Goal: Task Accomplishment & Management: Manage account settings

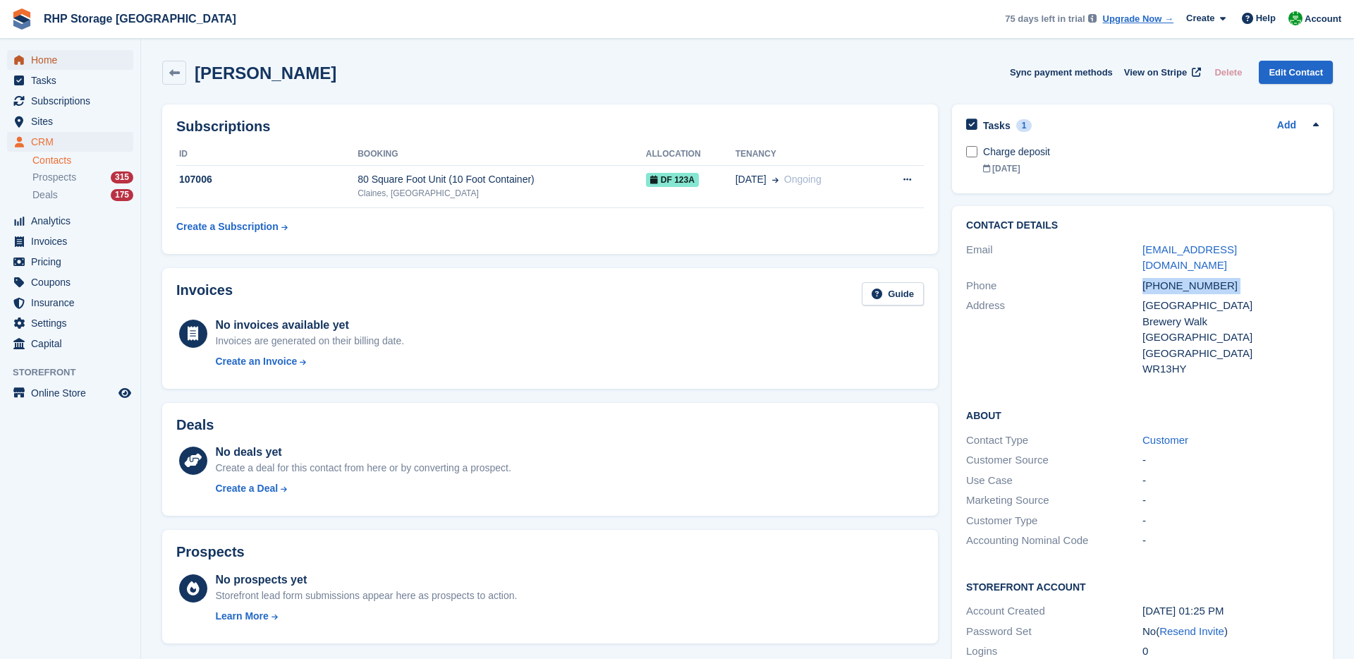
click at [53, 51] on span "Home" at bounding box center [73, 60] width 85 height 20
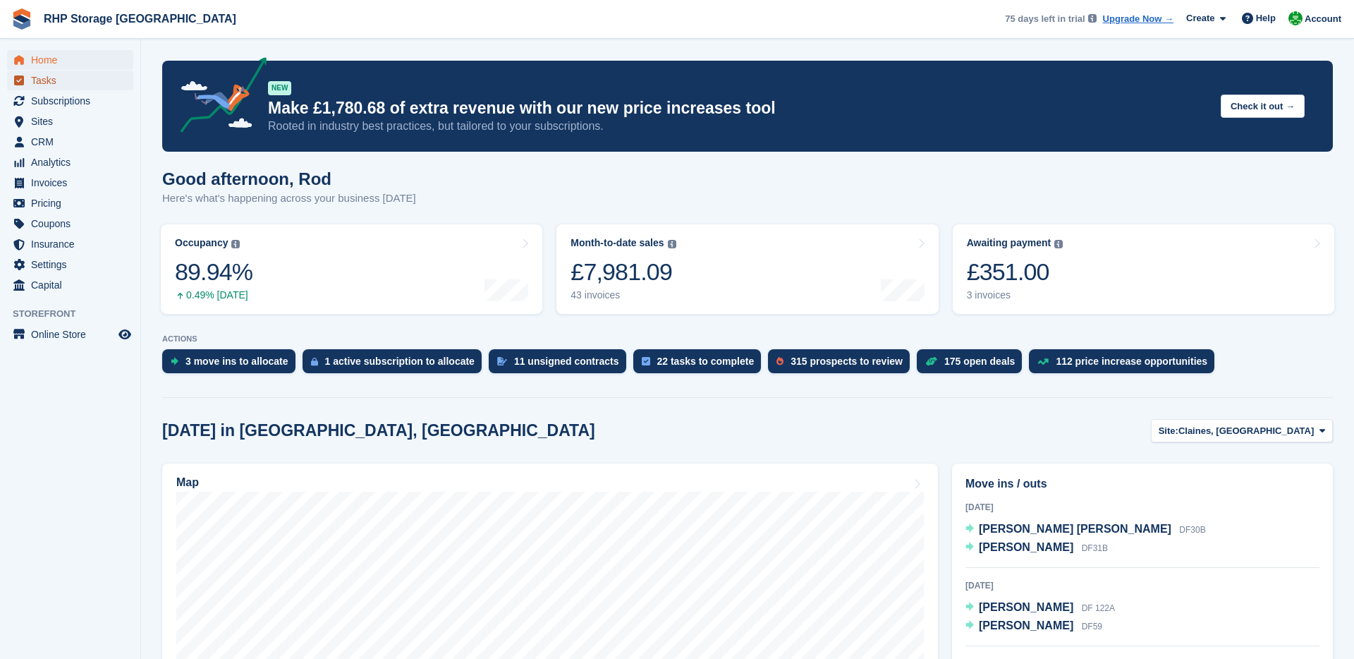
click at [54, 80] on span "Tasks" at bounding box center [73, 81] width 85 height 20
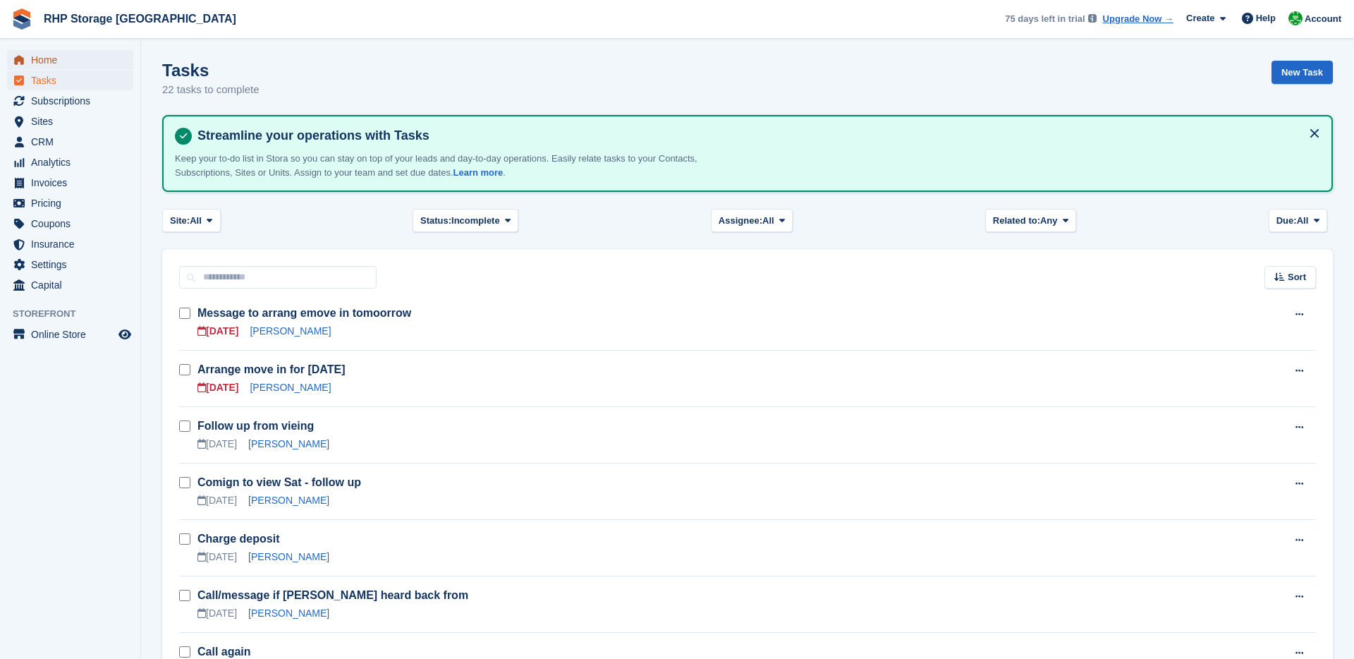
click at [76, 63] on span "Home" at bounding box center [73, 60] width 85 height 20
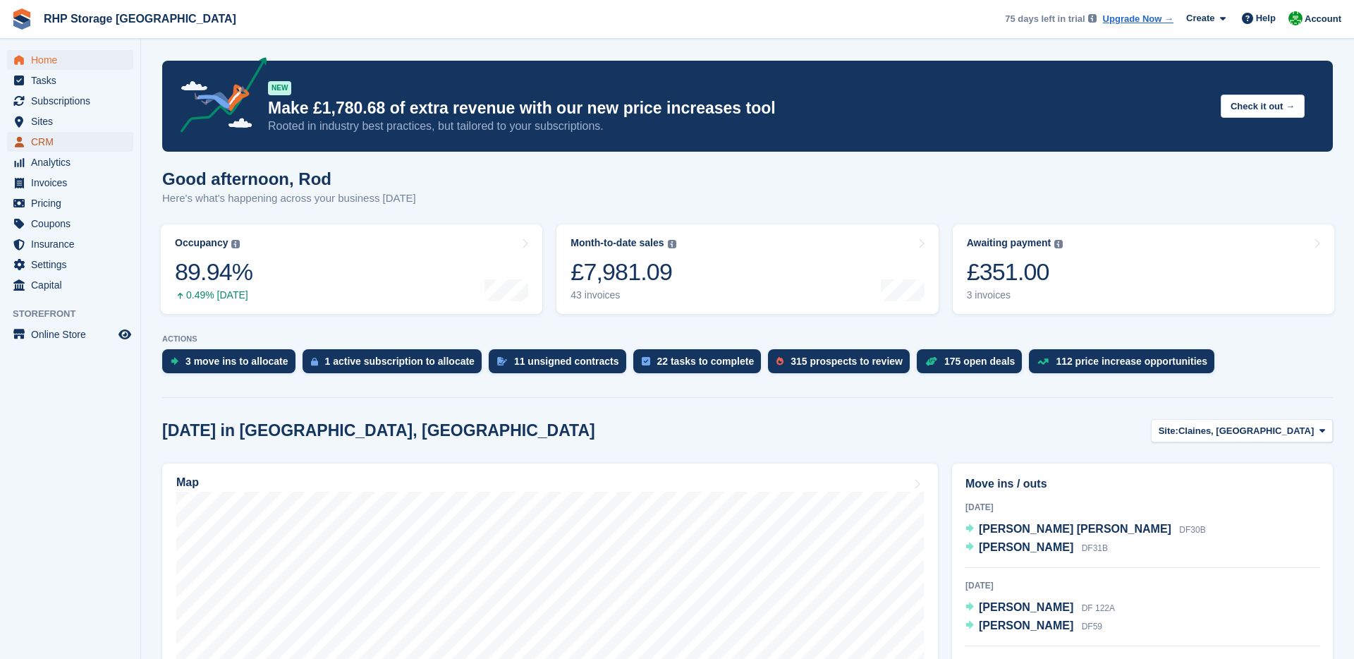
click at [50, 150] on span "CRM" at bounding box center [73, 142] width 85 height 20
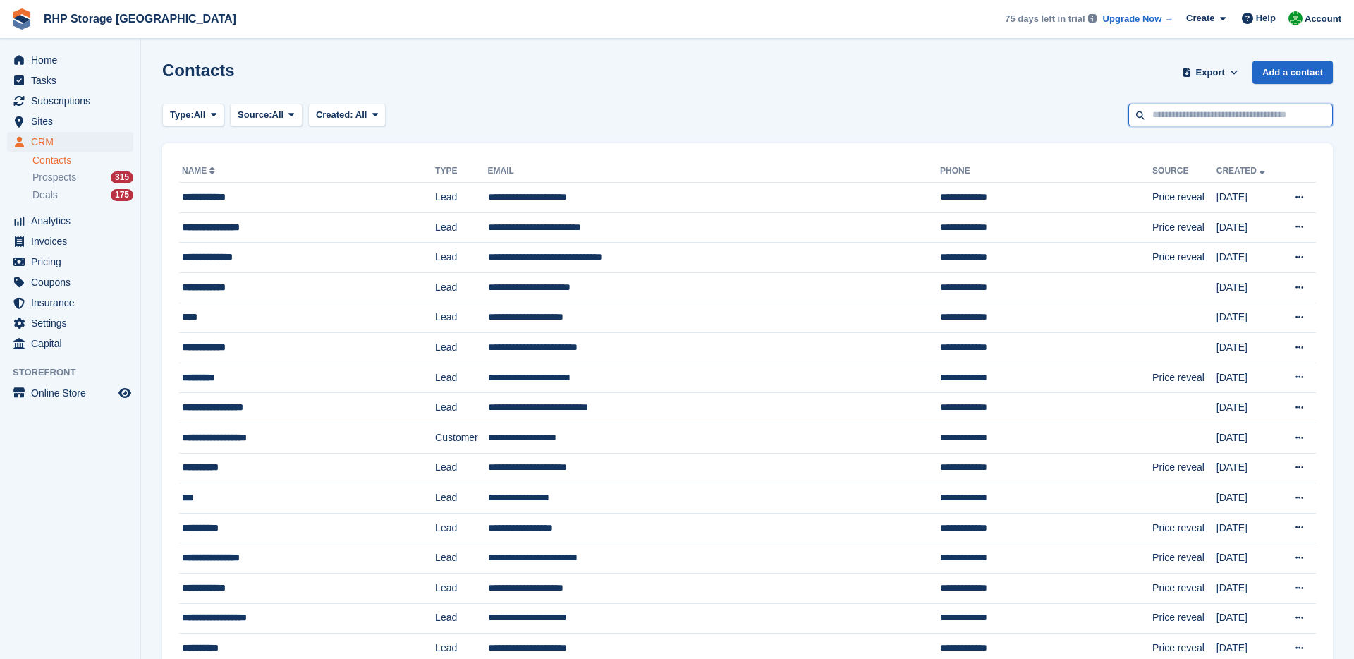
click at [1147, 115] on input "text" at bounding box center [1230, 115] width 205 height 23
type input "*"
type input "***"
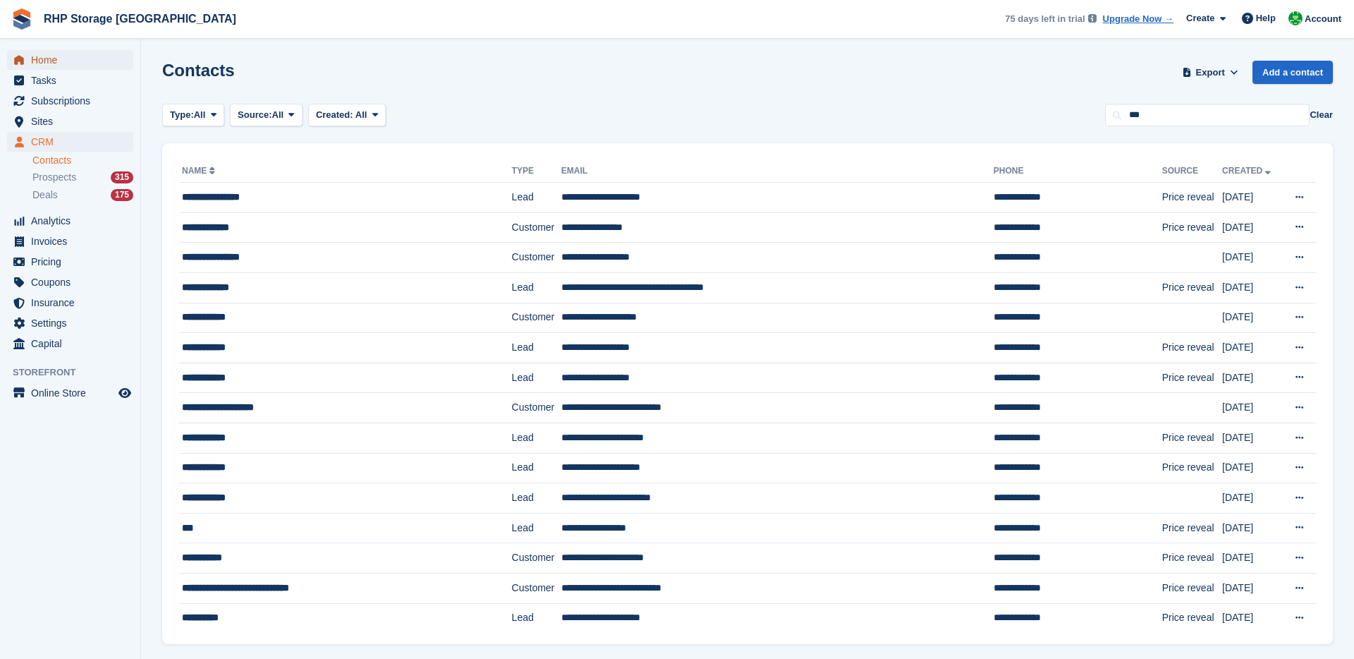
click at [37, 50] on span "Home" at bounding box center [73, 60] width 85 height 20
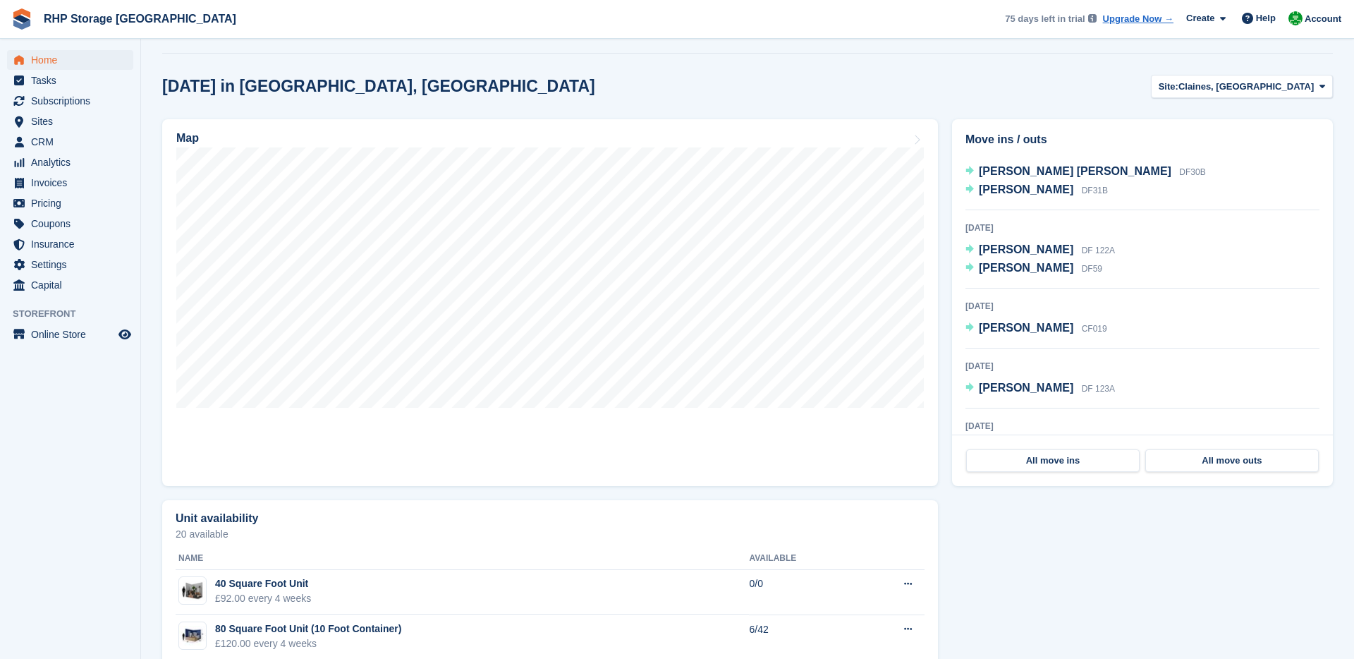
scroll to position [16, 0]
click at [1033, 335] on div "Robert Jones CF019" at bounding box center [1043, 326] width 128 height 18
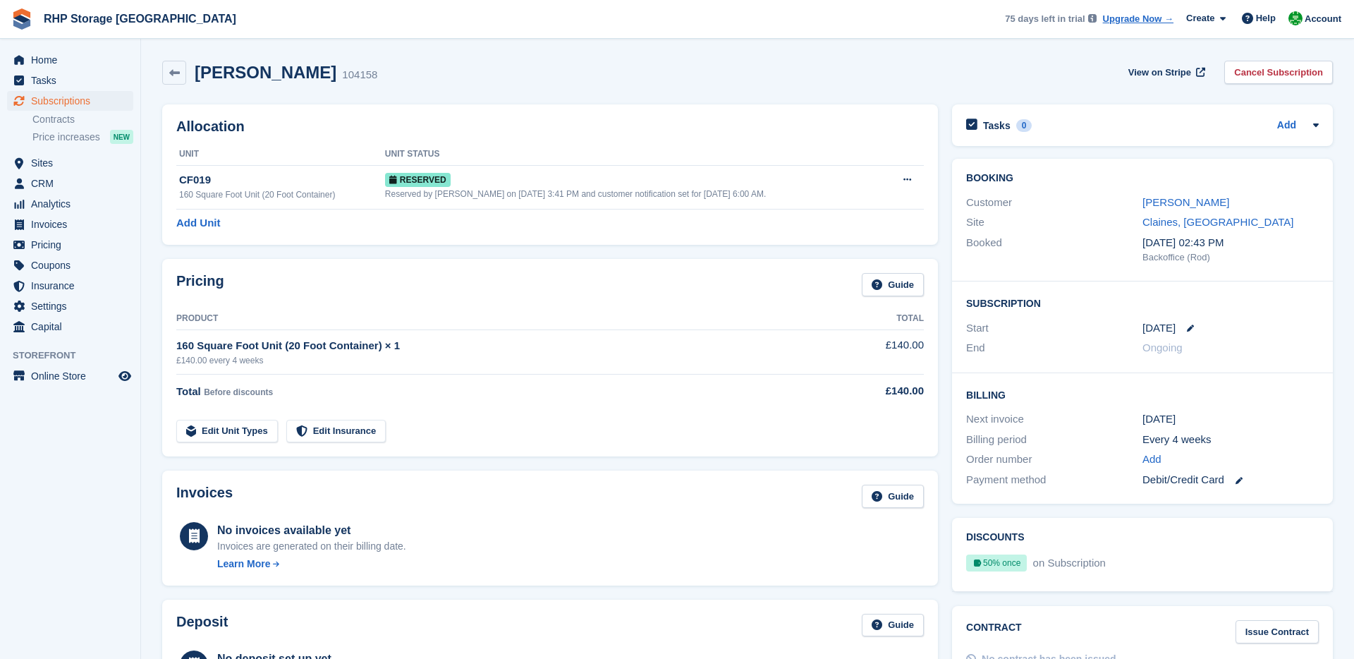
click at [312, 352] on div "160 Square Foot Unit (20 Foot Container) × 1" at bounding box center [495, 346] width 638 height 16
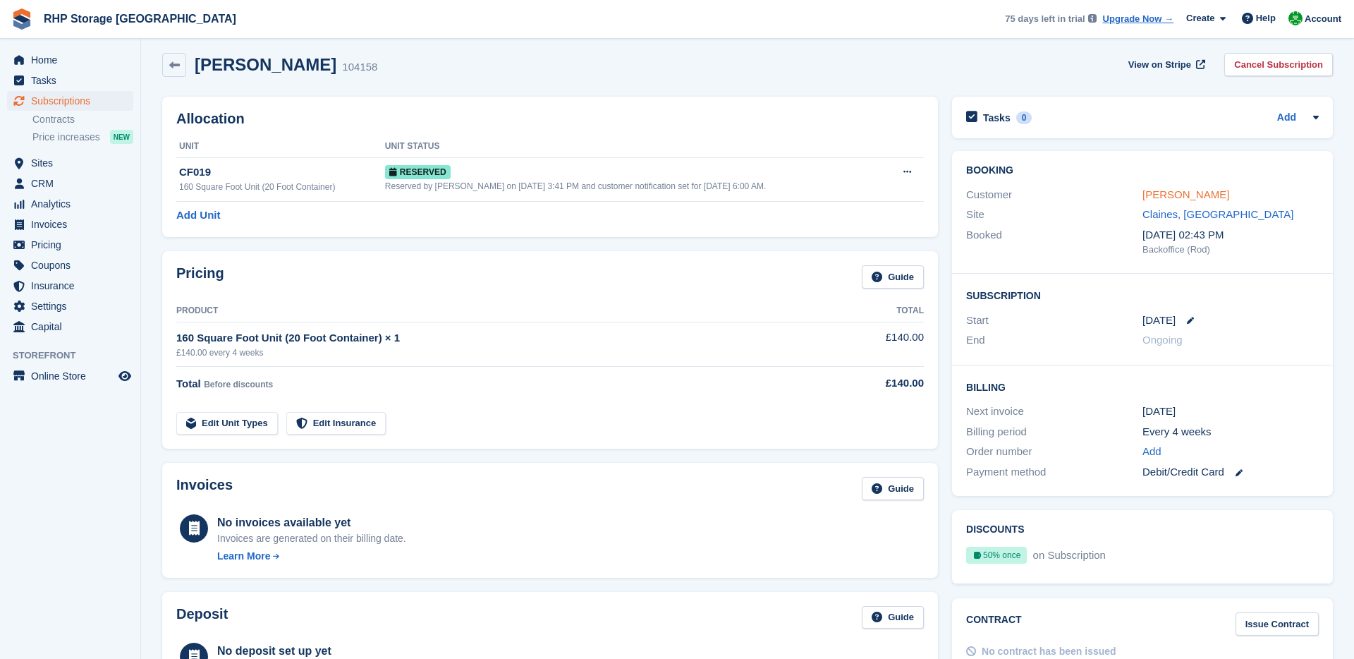
click at [1171, 193] on link "Robert Jones" at bounding box center [1186, 194] width 87 height 12
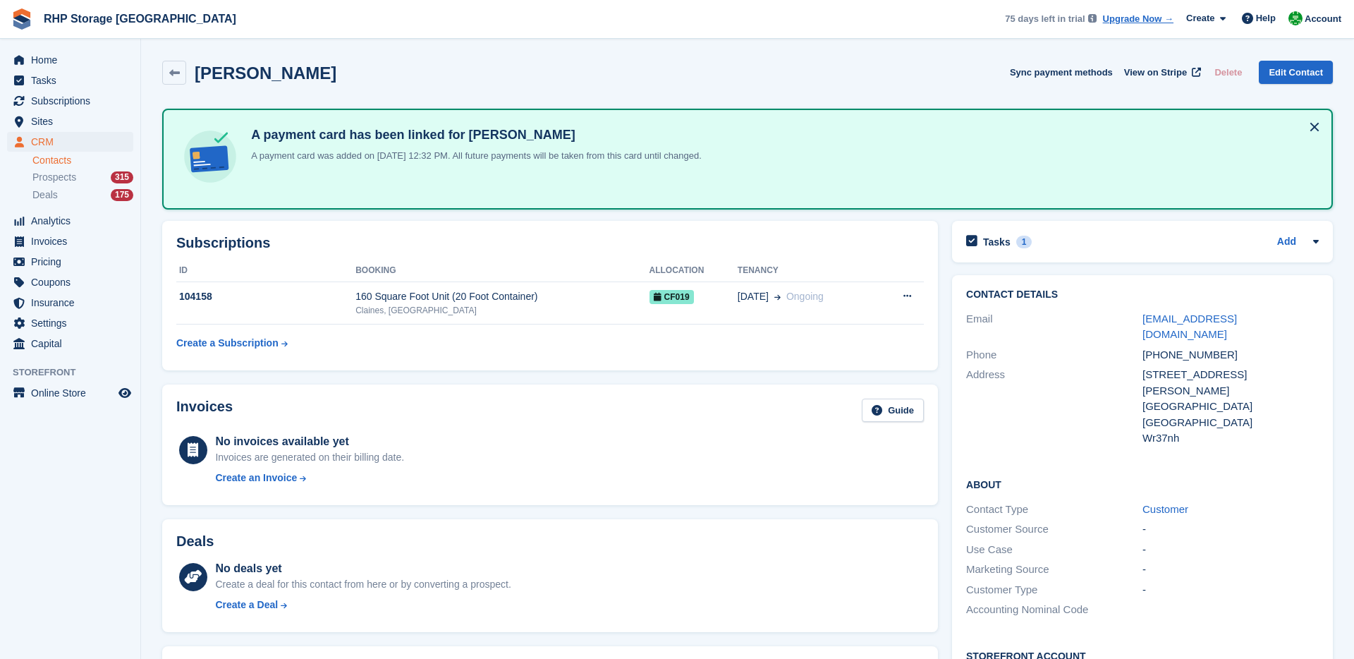
click at [1181, 347] on div "+447753659109" at bounding box center [1231, 355] width 176 height 16
copy div "+447753659109"
click at [1130, 316] on div "Email" at bounding box center [1054, 327] width 176 height 32
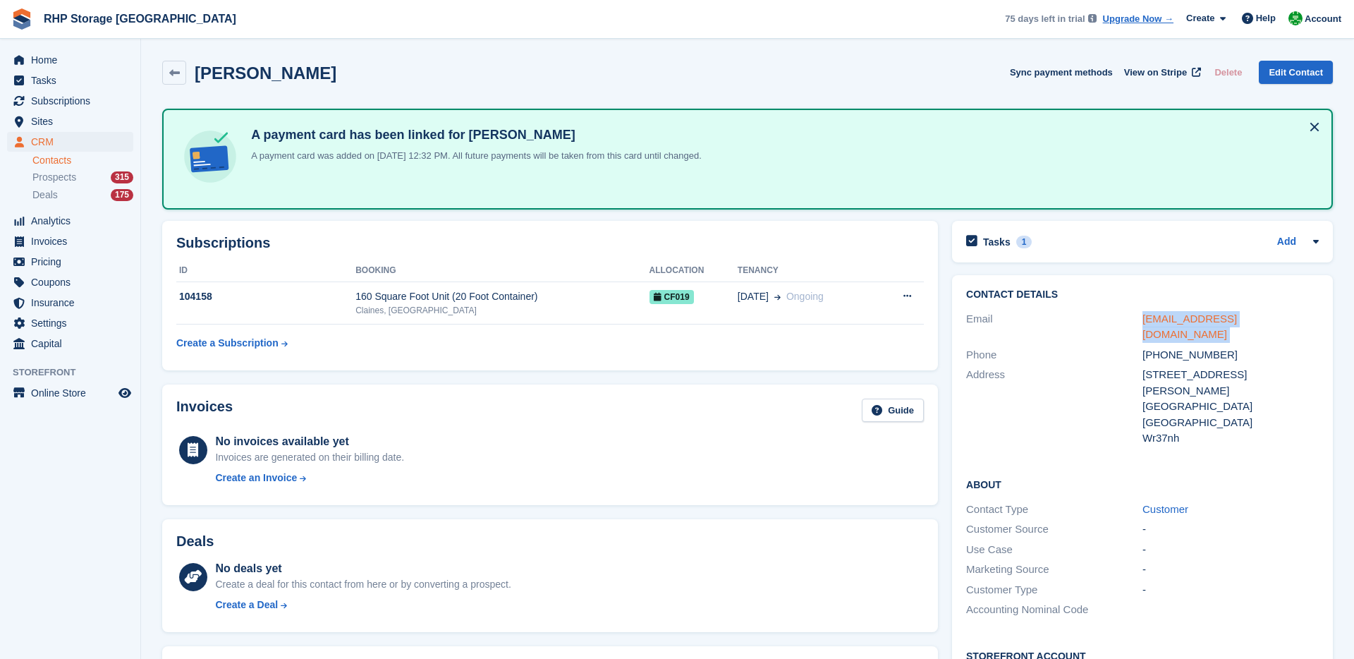
drag, startPoint x: 1130, startPoint y: 316, endPoint x: 1256, endPoint y: 316, distance: 126.2
click at [1256, 316] on div "Email rgjones73@hotmail.com" at bounding box center [1142, 327] width 353 height 36
copy div "rgjones73@hotmail.com"
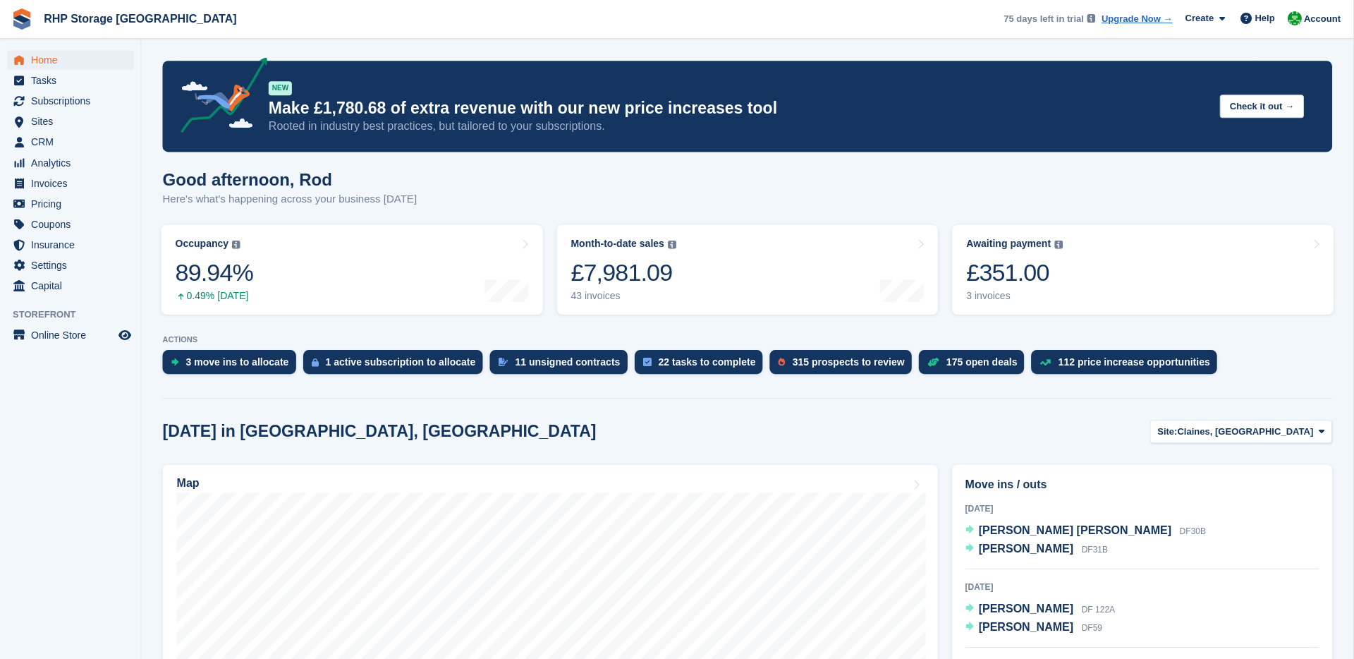
scroll to position [344, 0]
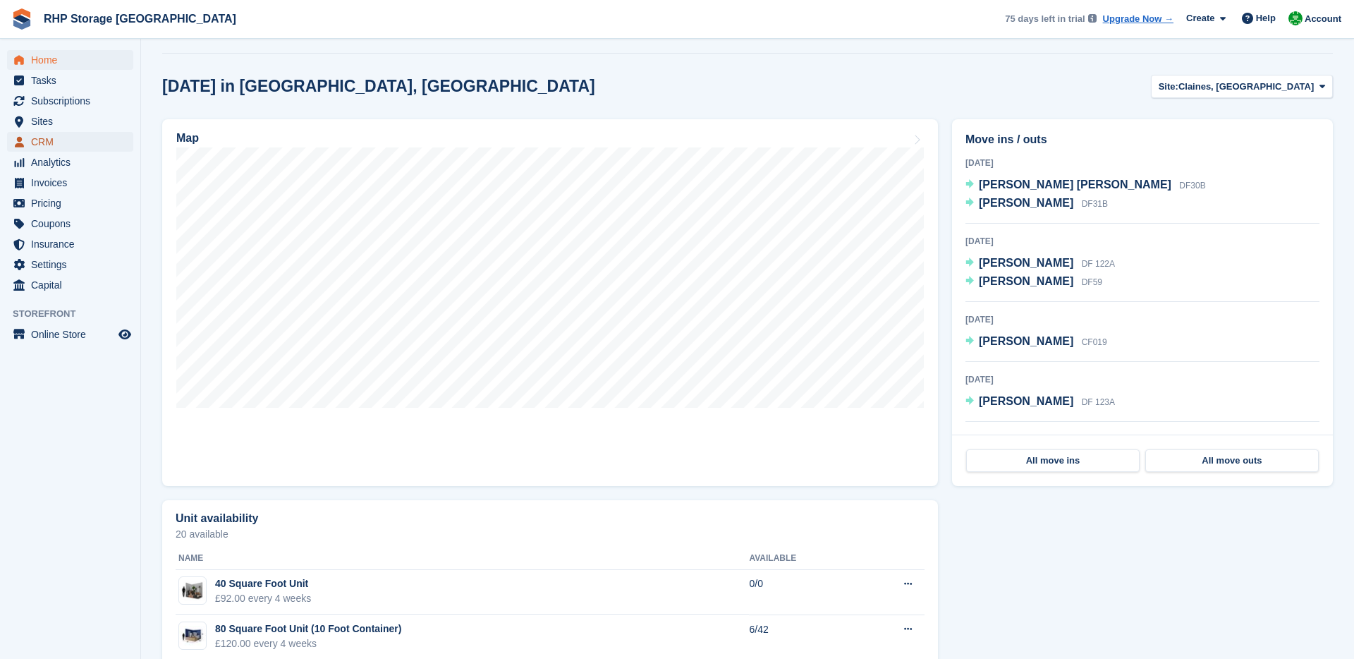
click at [63, 135] on span "CRM" at bounding box center [73, 142] width 85 height 20
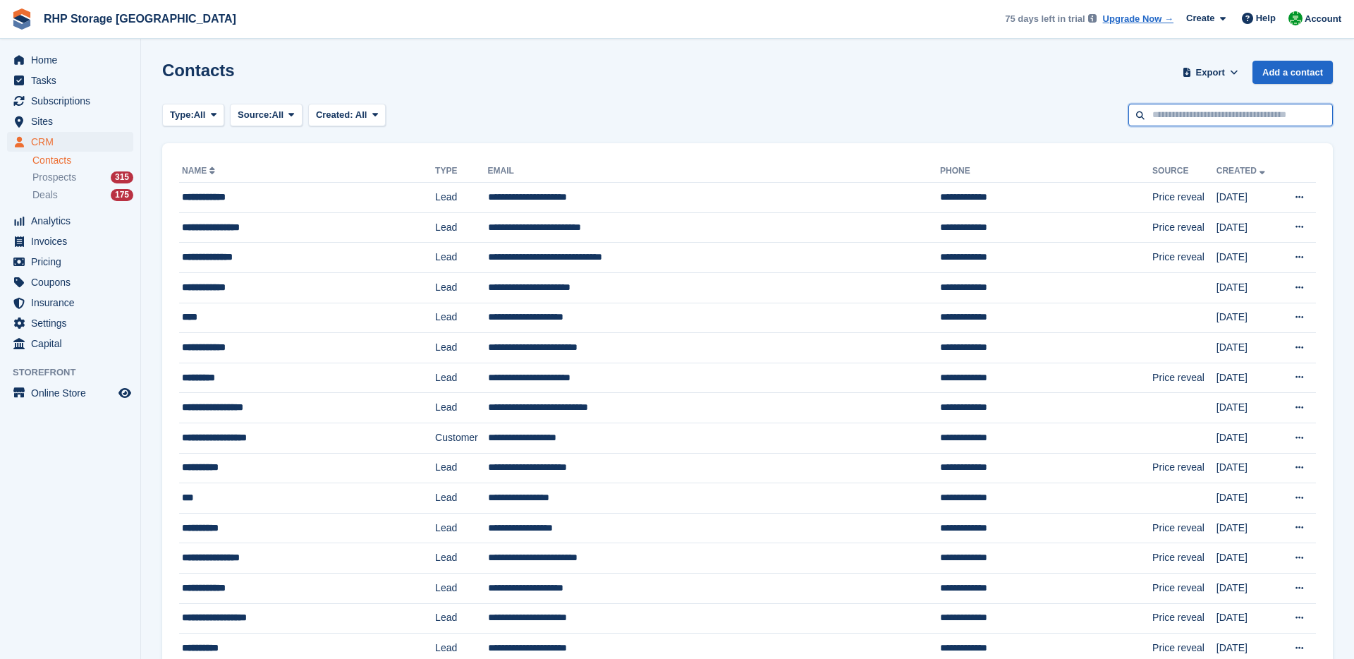
click at [1217, 106] on input "text" at bounding box center [1230, 115] width 205 height 23
type input "****"
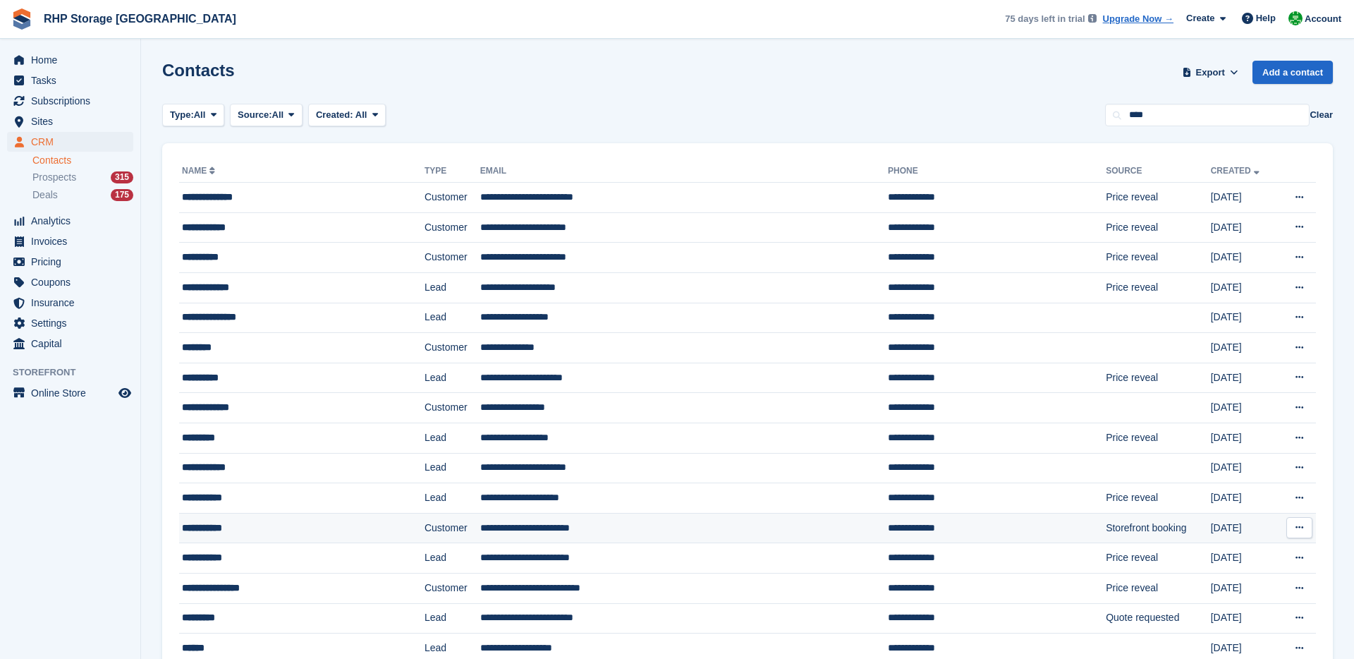
click at [425, 520] on td "Customer" at bounding box center [453, 528] width 56 height 30
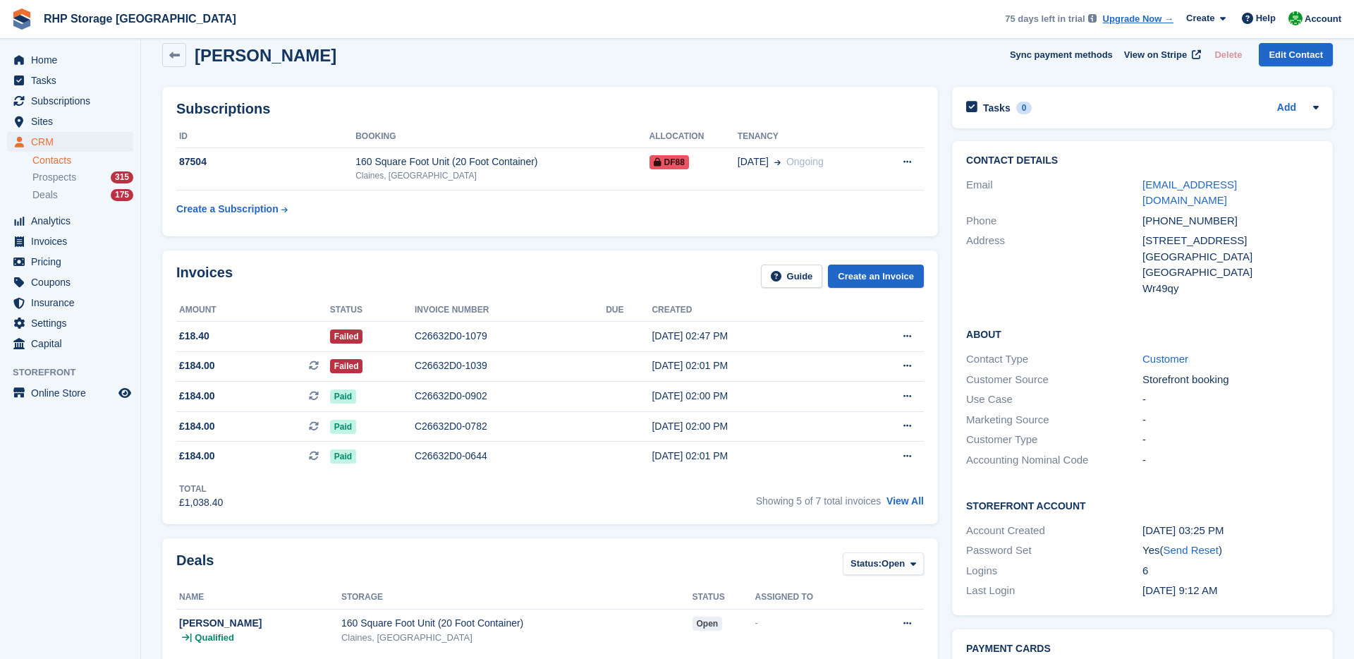
scroll to position [23, 0]
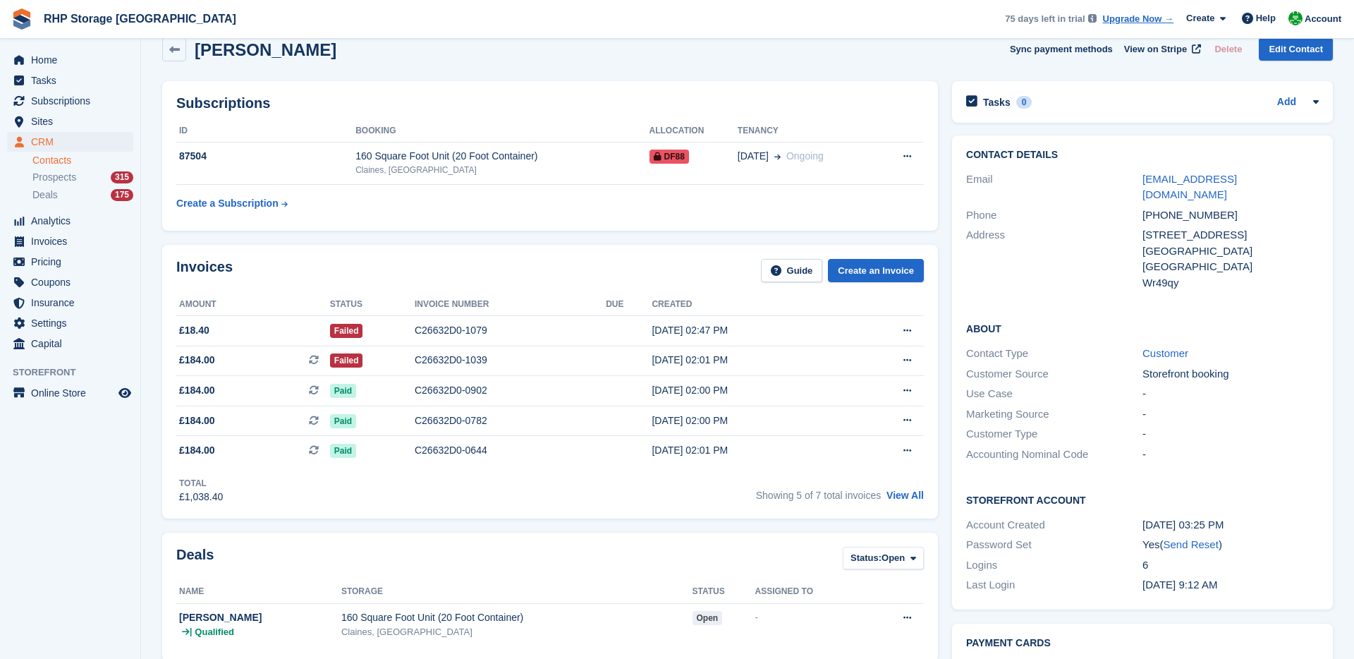
click at [1236, 207] on div "[PHONE_NUMBER]" at bounding box center [1231, 215] width 176 height 16
drag, startPoint x: 1126, startPoint y: 179, endPoint x: 1340, endPoint y: 179, distance: 213.7
copy div "[EMAIL_ADDRESS][DOMAIN_NAME]"
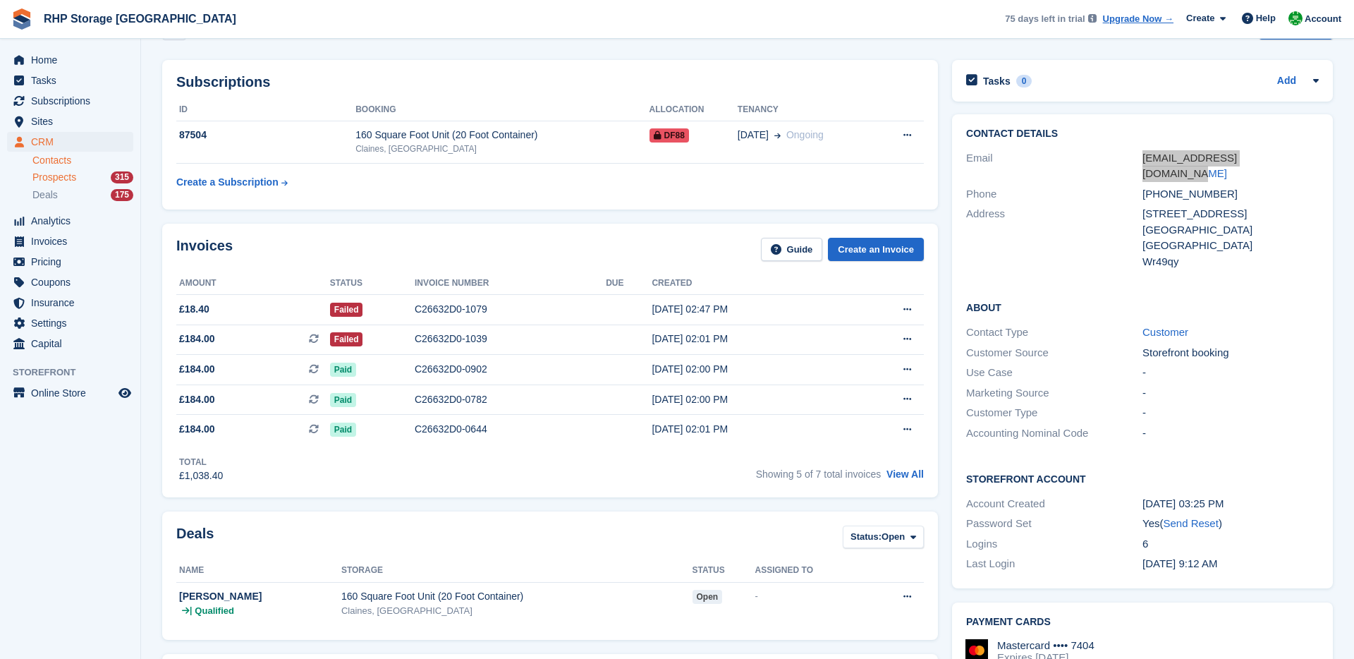
scroll to position [0, 0]
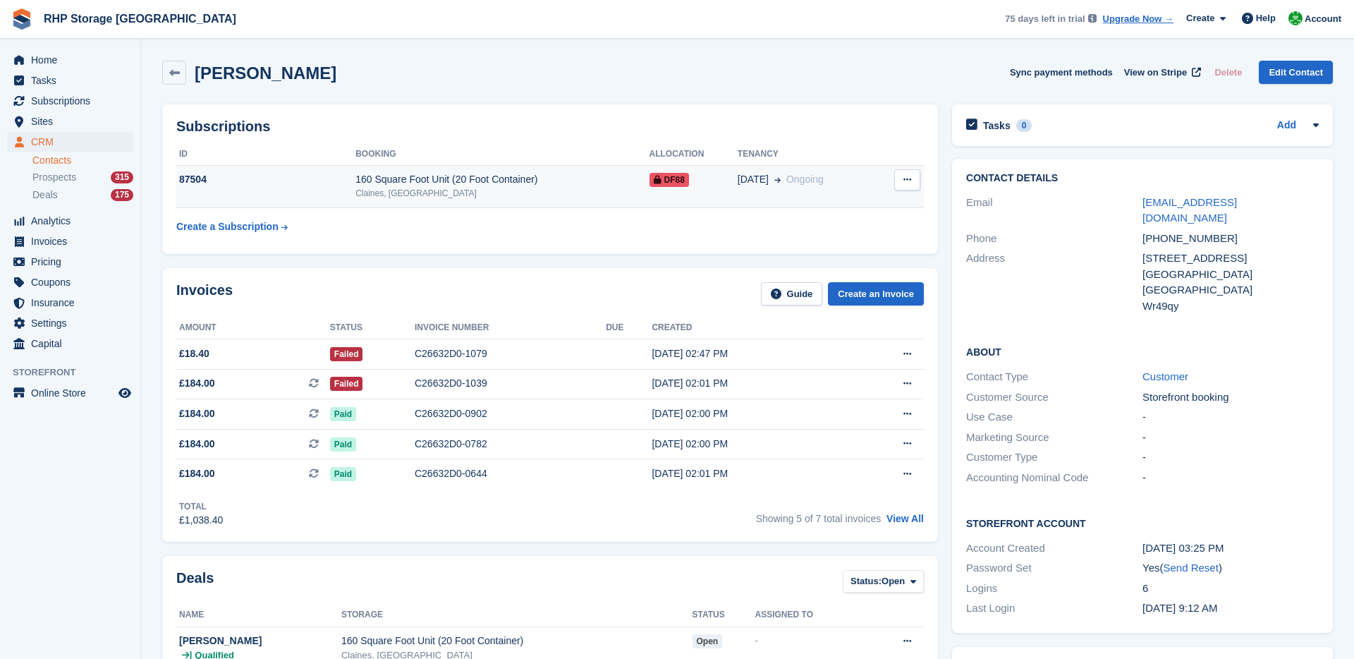
click at [462, 192] on div "Claines, [GEOGRAPHIC_DATA]" at bounding box center [501, 193] width 293 height 13
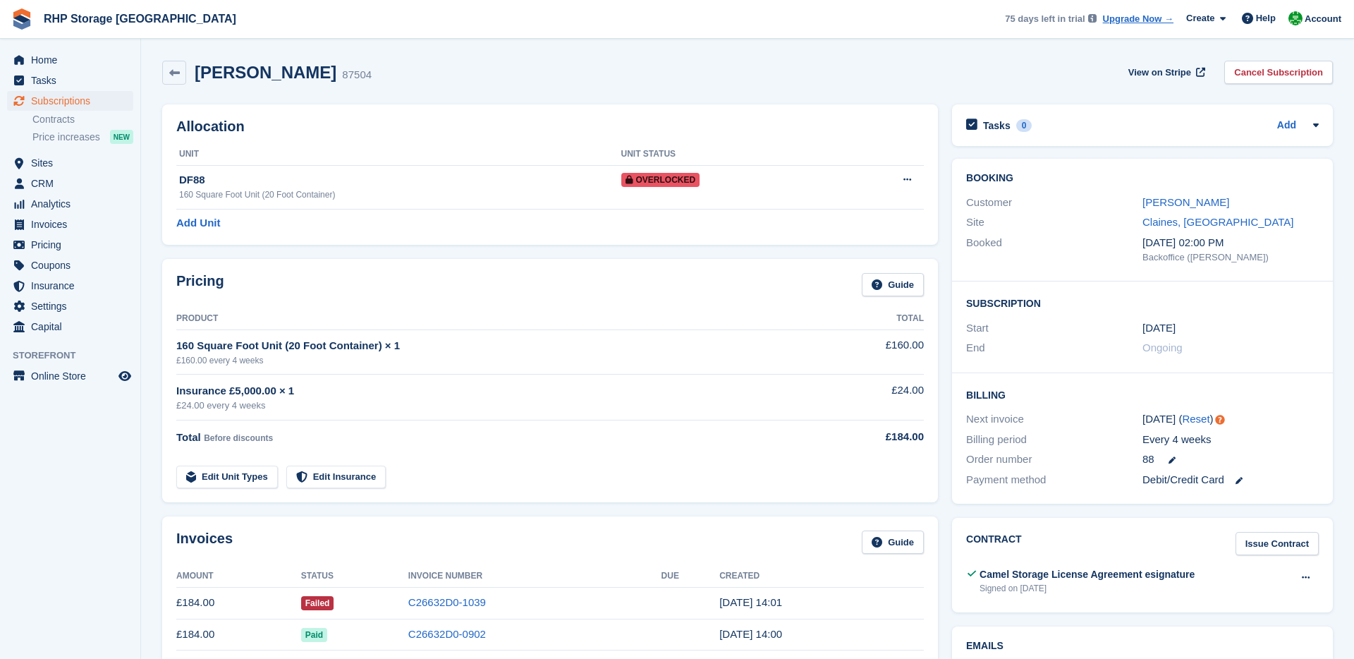
click at [379, 106] on div "Allocation Unit Unit Status DF88 160 Square Foot Unit (20 Foot Container) Overl…" at bounding box center [550, 174] width 776 height 140
click at [288, 64] on h2 "Ben markham" at bounding box center [266, 72] width 142 height 19
click at [242, 68] on h2 "Ben markham" at bounding box center [266, 72] width 142 height 19
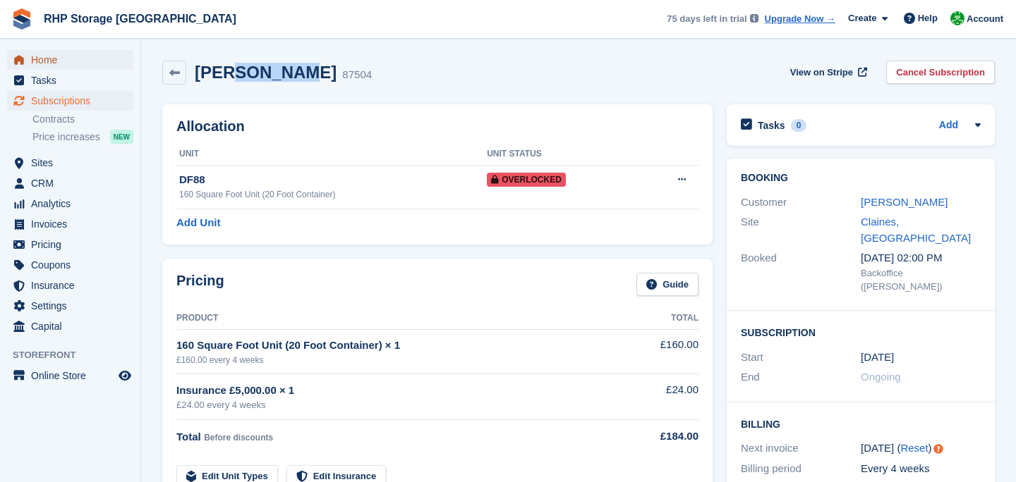
click at [87, 56] on span "Home" at bounding box center [73, 60] width 85 height 20
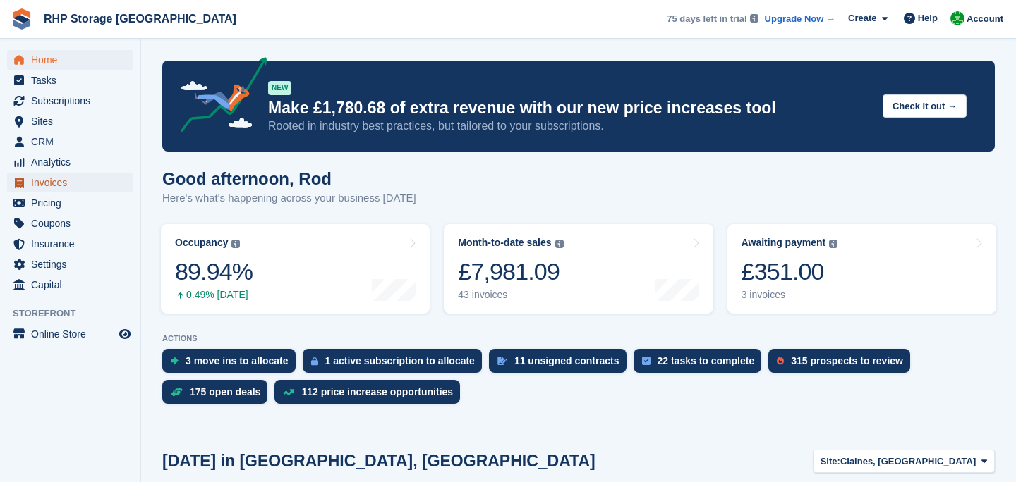
click at [75, 181] on span "Invoices" at bounding box center [73, 183] width 85 height 20
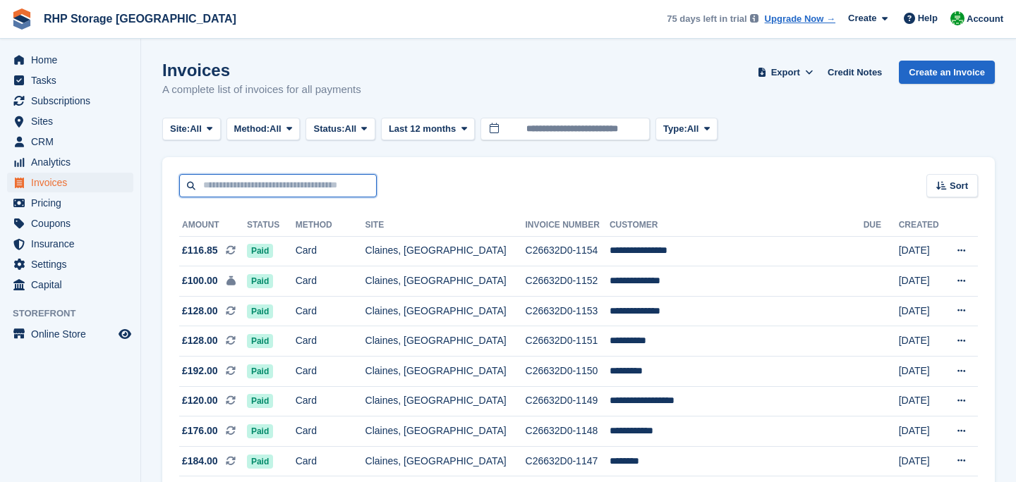
click at [311, 191] on input "text" at bounding box center [277, 185] width 197 height 23
paste input "**********"
type input "**********"
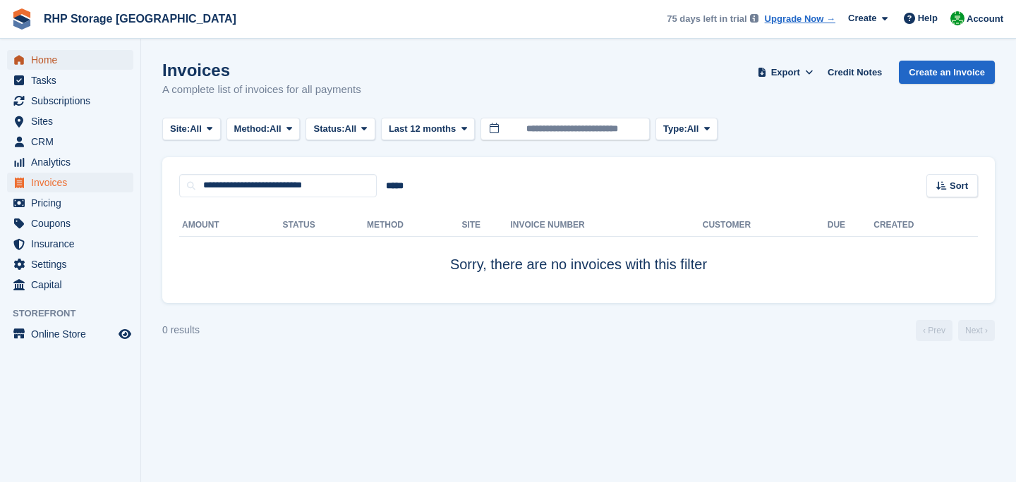
click at [69, 63] on span "Home" at bounding box center [73, 60] width 85 height 20
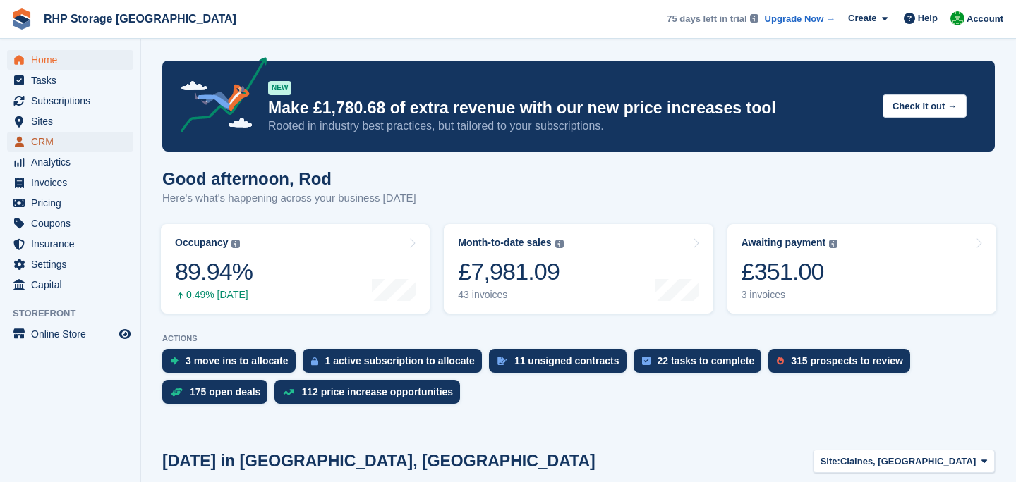
click at [83, 136] on span "CRM" at bounding box center [73, 142] width 85 height 20
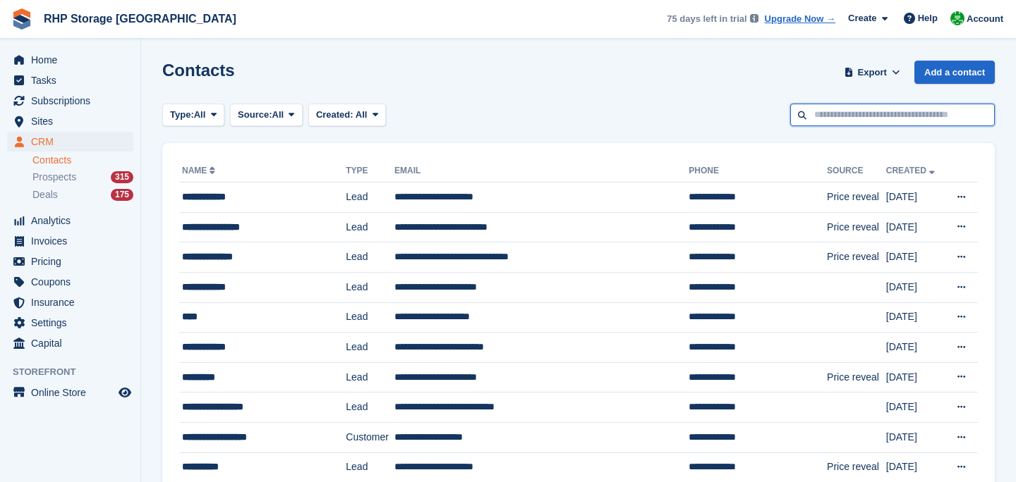
click at [933, 105] on input "text" at bounding box center [892, 115] width 205 height 23
paste input "**********"
type input "**********"
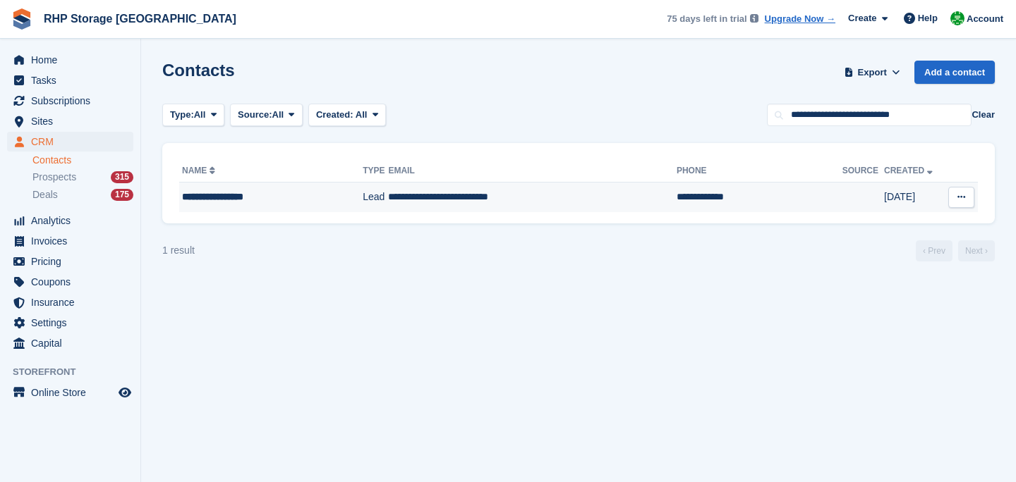
click at [388, 191] on td "**********" at bounding box center [532, 198] width 288 height 30
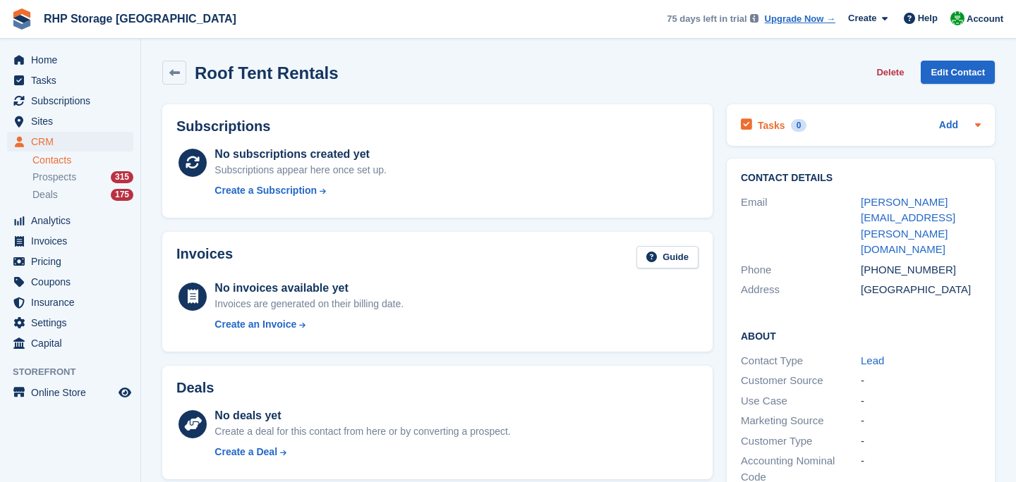
click at [789, 124] on div "Tasks 0" at bounding box center [774, 125] width 66 height 19
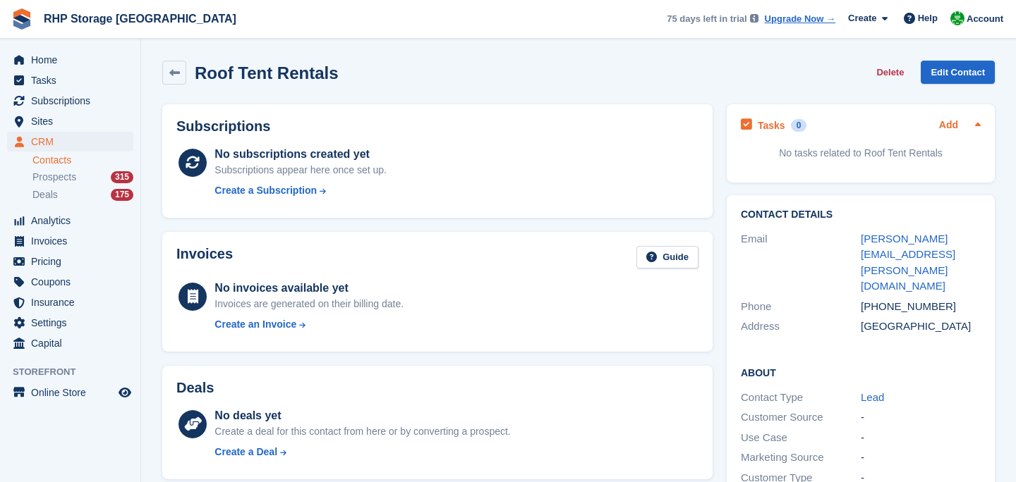
click at [943, 120] on link "Add" at bounding box center [948, 126] width 19 height 16
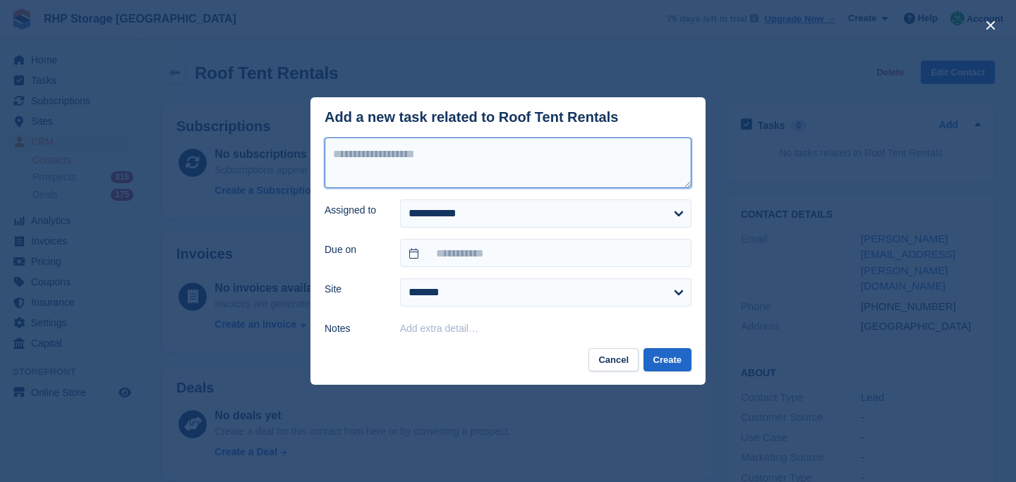
click at [609, 169] on textarea at bounding box center [507, 163] width 367 height 51
type textarea "*********"
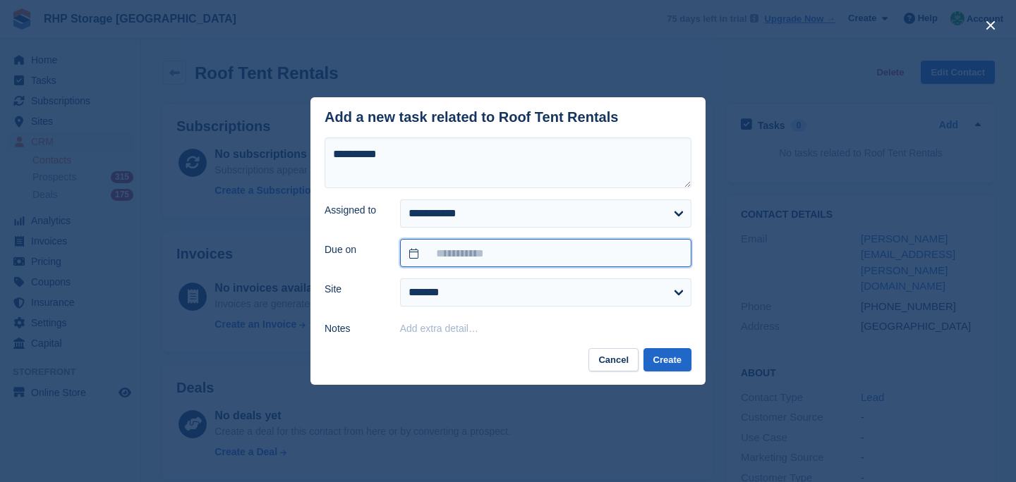
click at [559, 252] on input "text" at bounding box center [545, 253] width 291 height 28
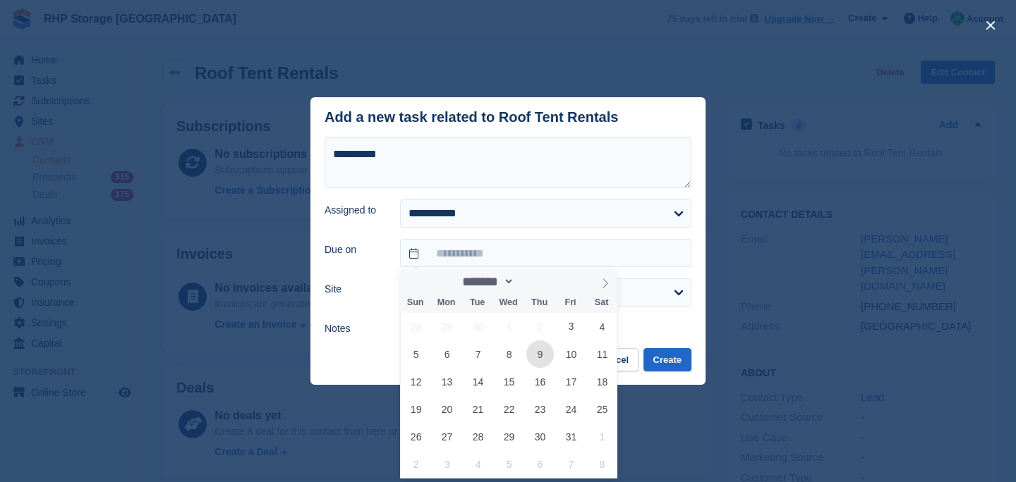
click at [531, 354] on span "9" at bounding box center [540, 355] width 28 height 28
type input "**********"
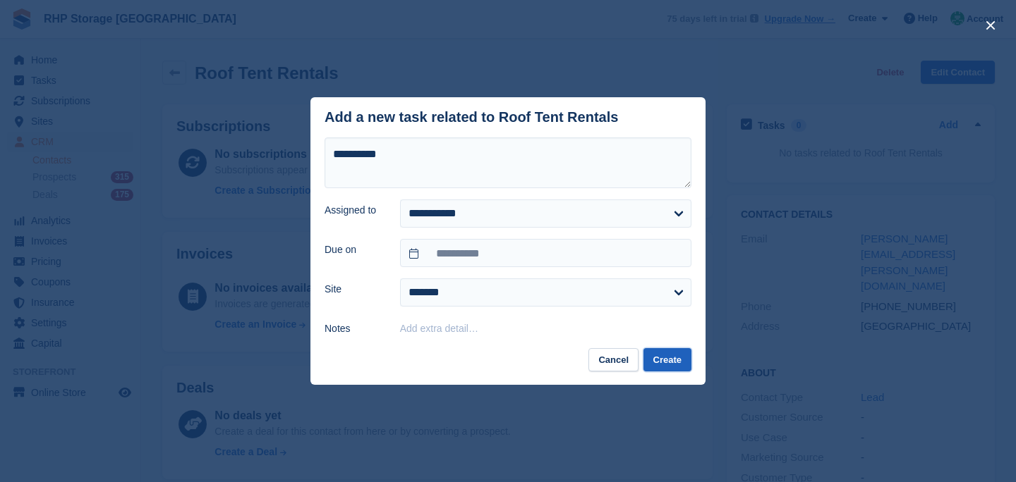
click at [671, 363] on button "Create" at bounding box center [667, 359] width 48 height 23
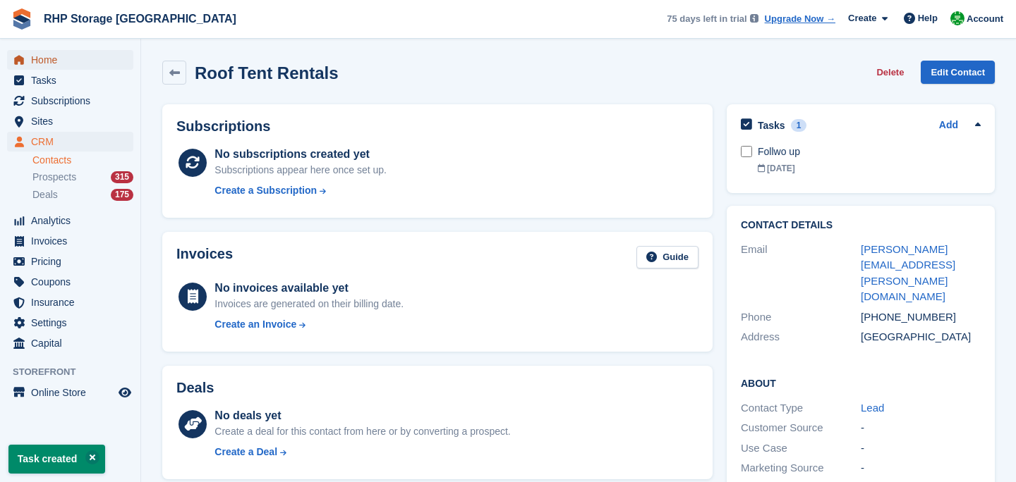
click at [61, 63] on span "Home" at bounding box center [73, 60] width 85 height 20
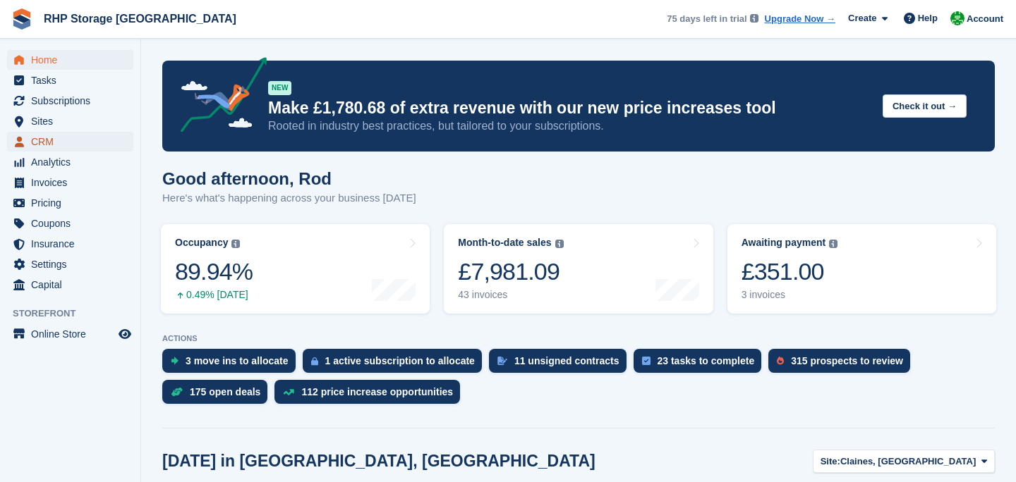
click at [59, 142] on span "CRM" at bounding box center [73, 142] width 85 height 20
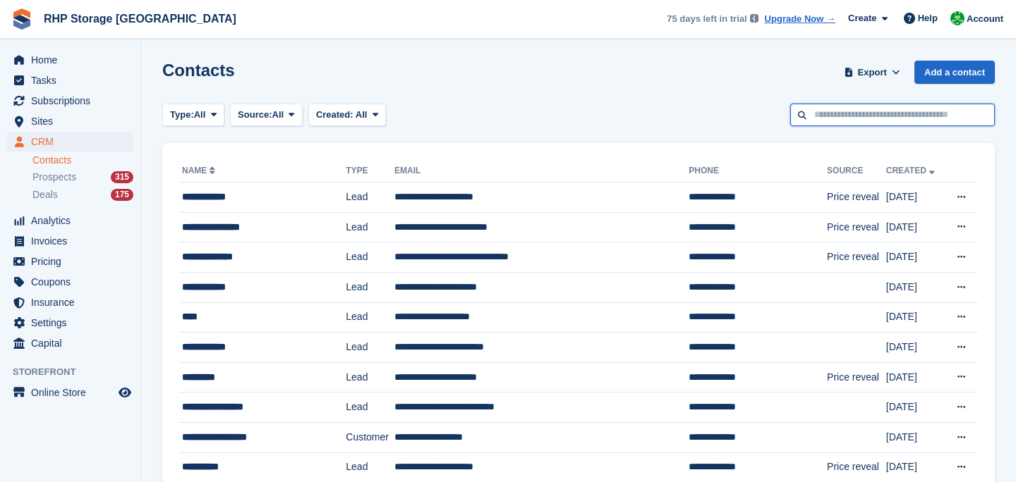
click at [853, 105] on input "text" at bounding box center [892, 115] width 205 height 23
paste input "**********"
type input "**********"
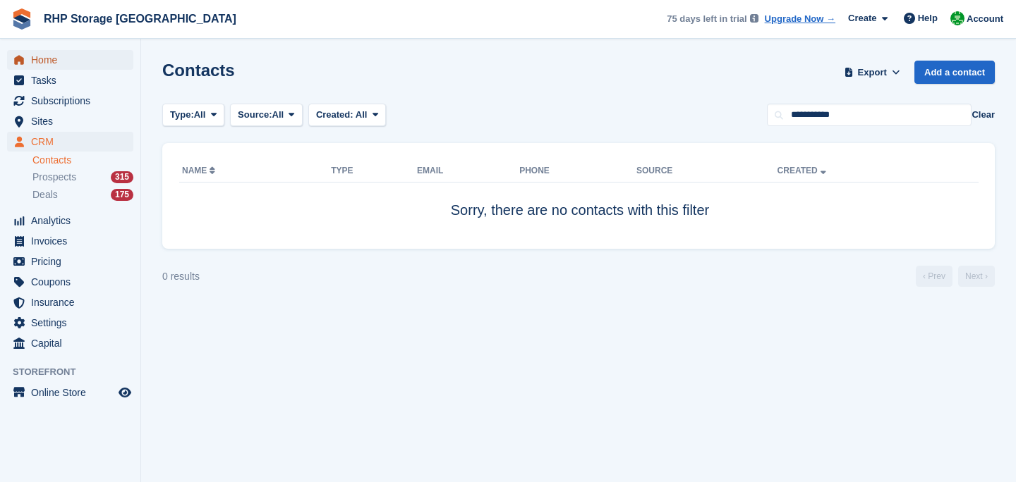
click at [64, 59] on span "Home" at bounding box center [73, 60] width 85 height 20
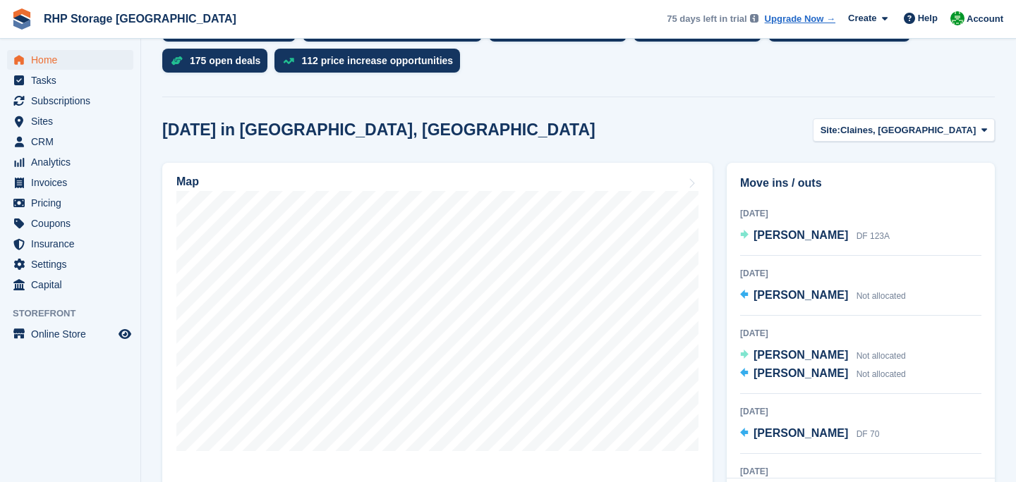
scroll to position [211, 0]
click at [789, 356] on span "[PERSON_NAME]" at bounding box center [800, 354] width 95 height 12
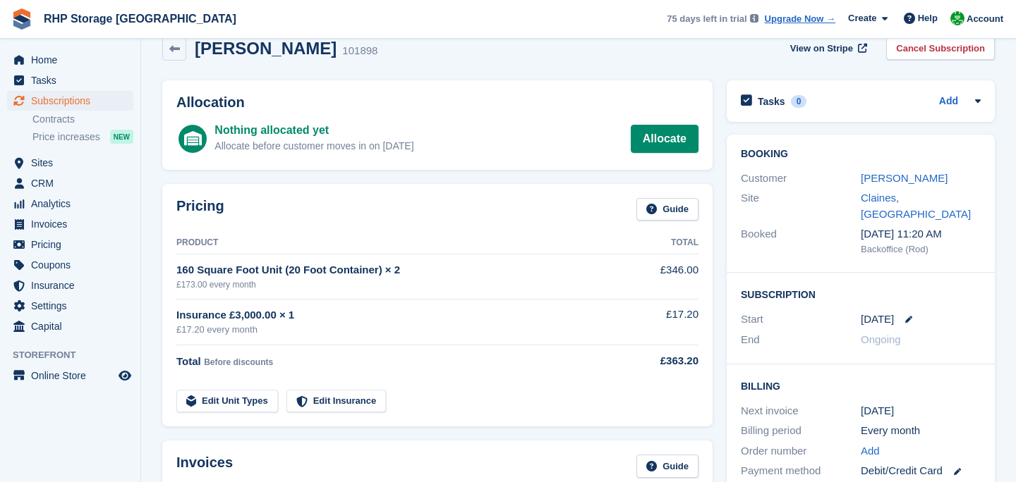
scroll to position [28, 0]
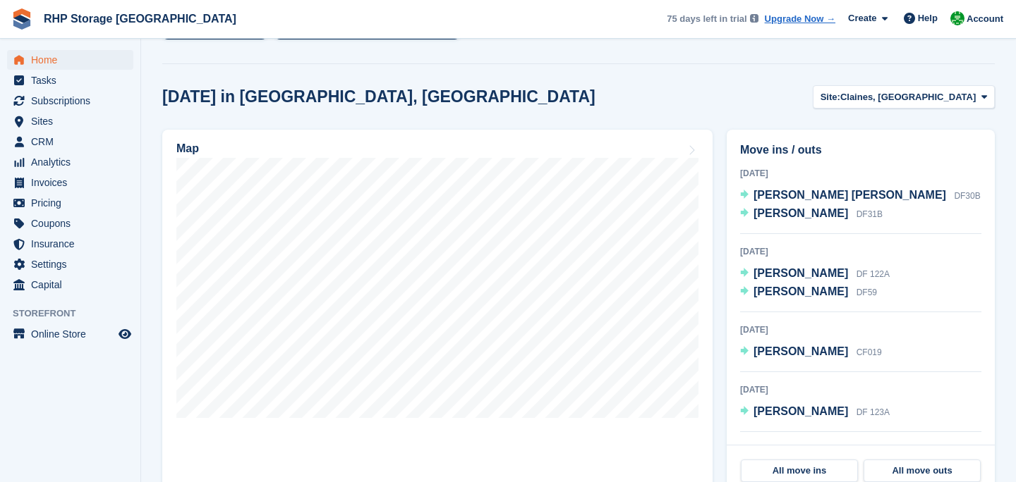
scroll to position [370, 0]
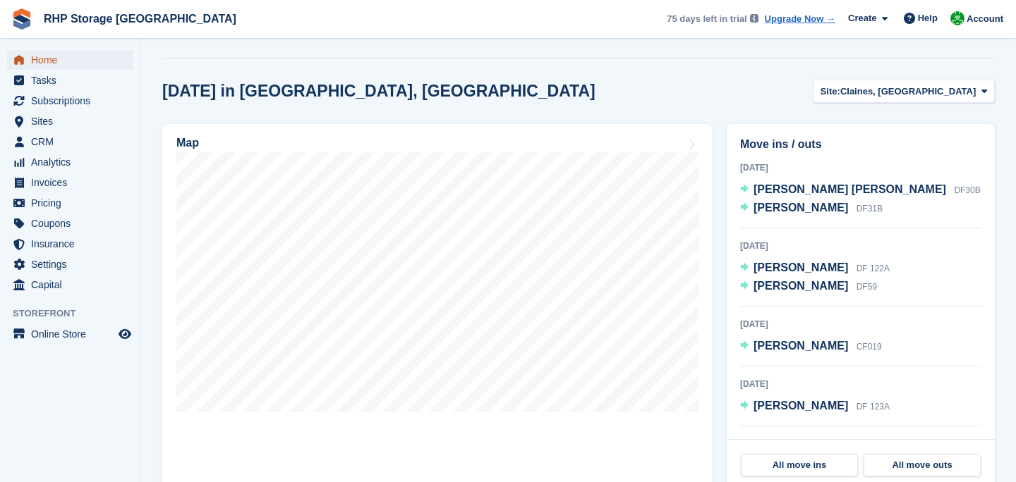
click at [35, 57] on span "Home" at bounding box center [73, 60] width 85 height 20
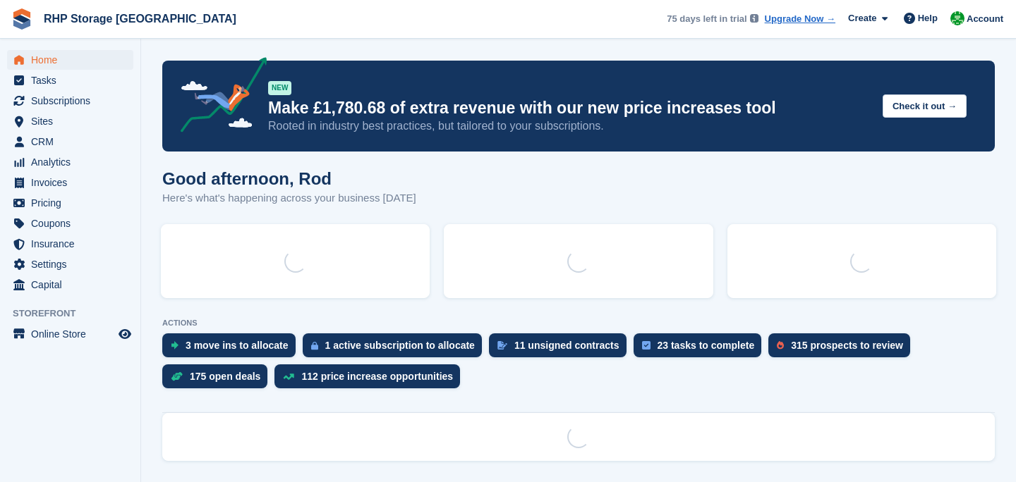
scroll to position [0, 0]
